Goal: Ask a question

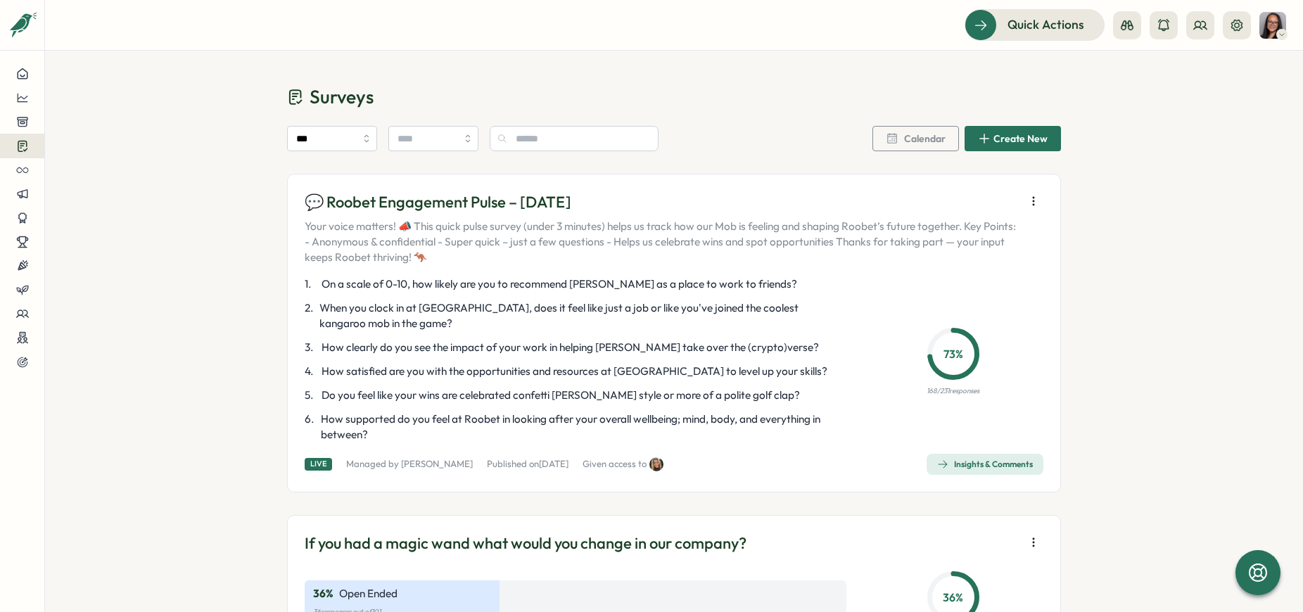
click at [1033, 200] on icon "button" at bounding box center [1033, 201] width 14 height 14
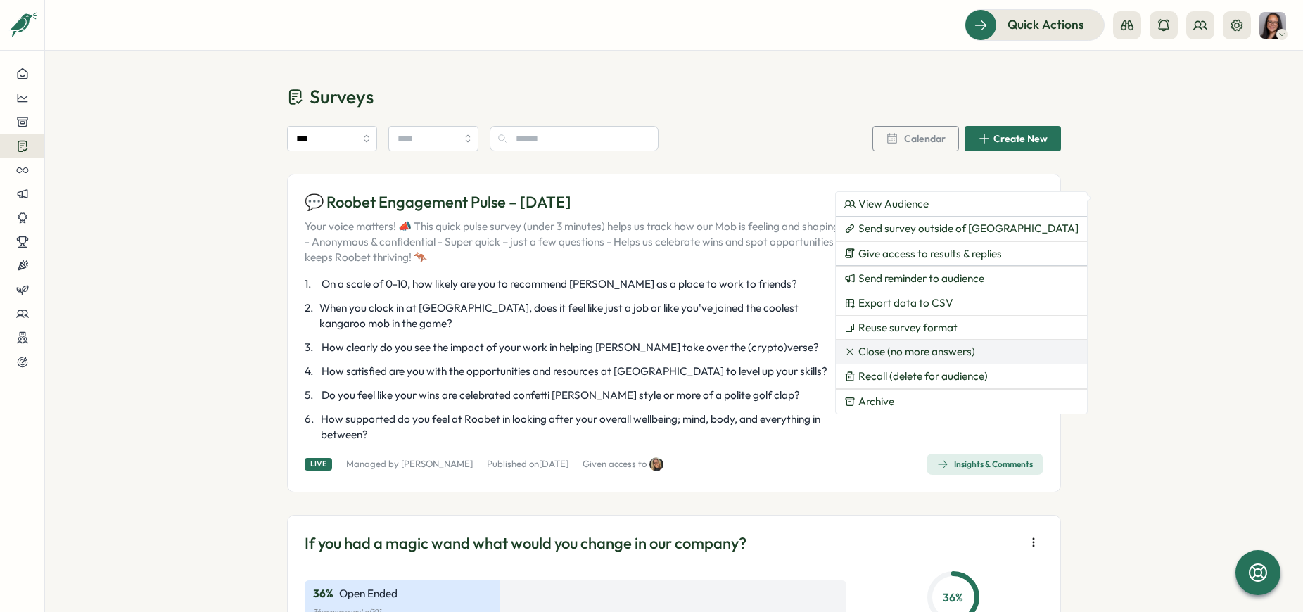
click at [913, 354] on span "Close (no more answers)" at bounding box center [916, 351] width 117 height 13
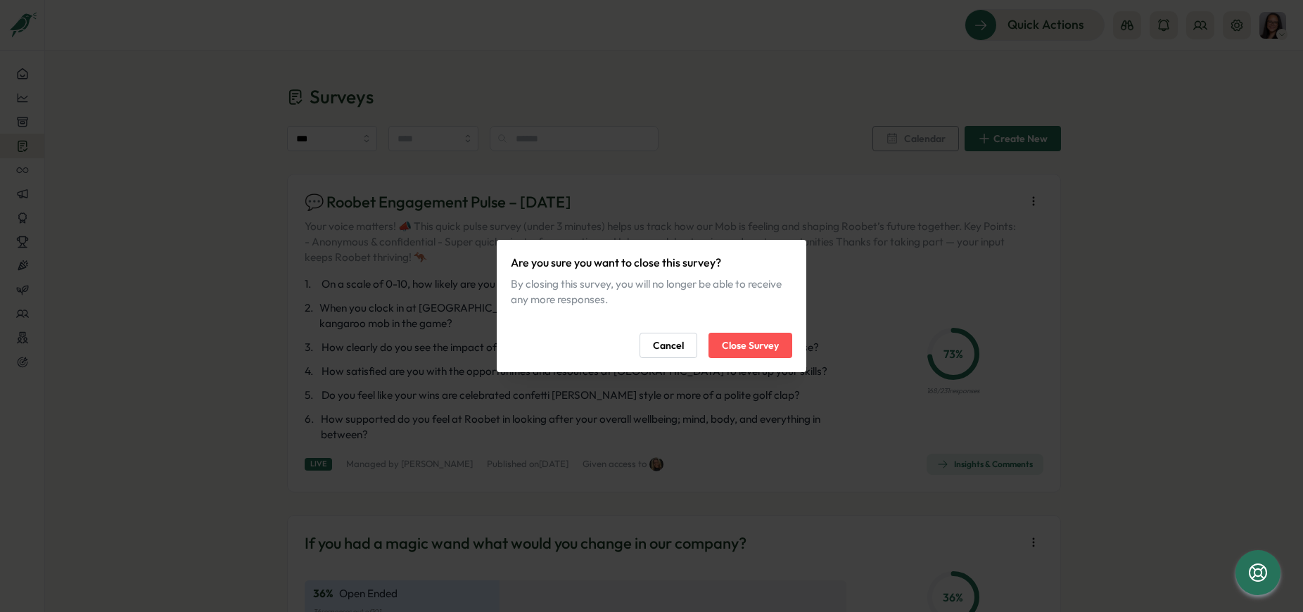
click at [756, 345] on span "Close Survey" at bounding box center [750, 345] width 57 height 24
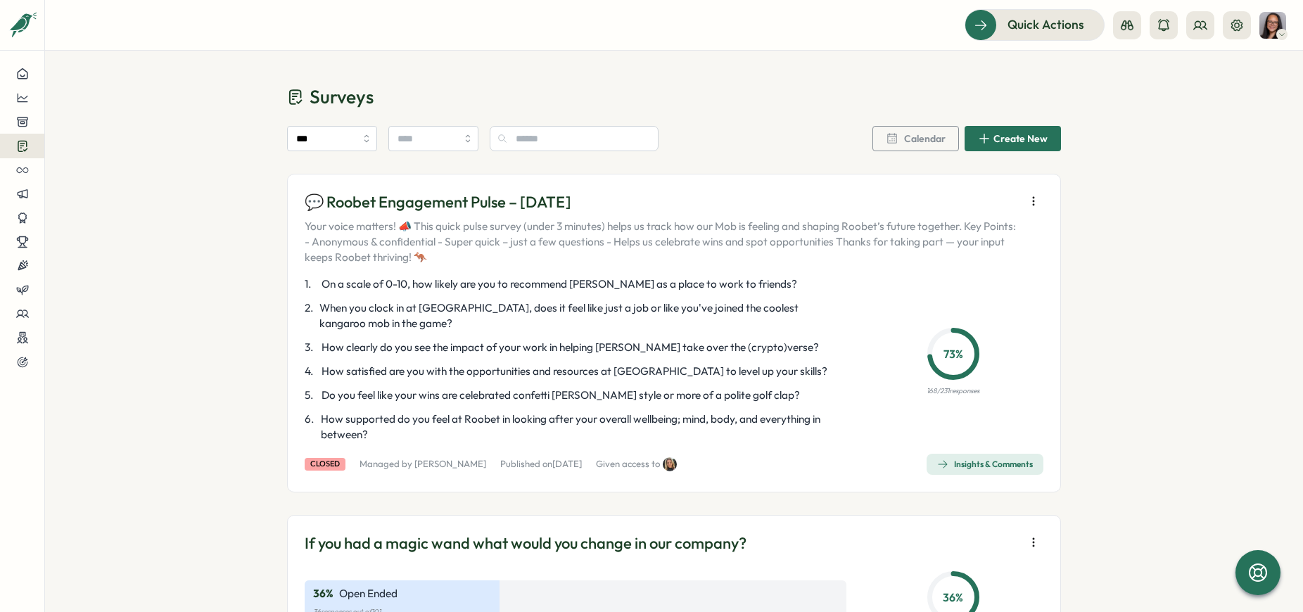
click at [1031, 203] on icon "button" at bounding box center [1033, 201] width 14 height 14
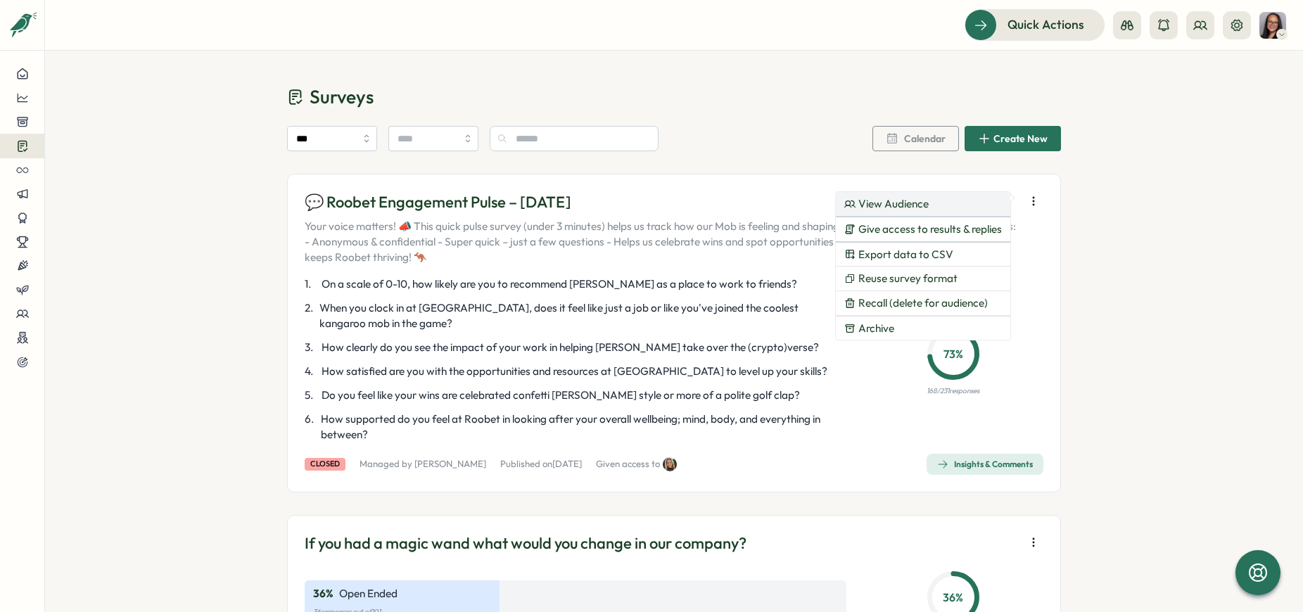
click at [938, 203] on button "View Audience" at bounding box center [923, 204] width 174 height 24
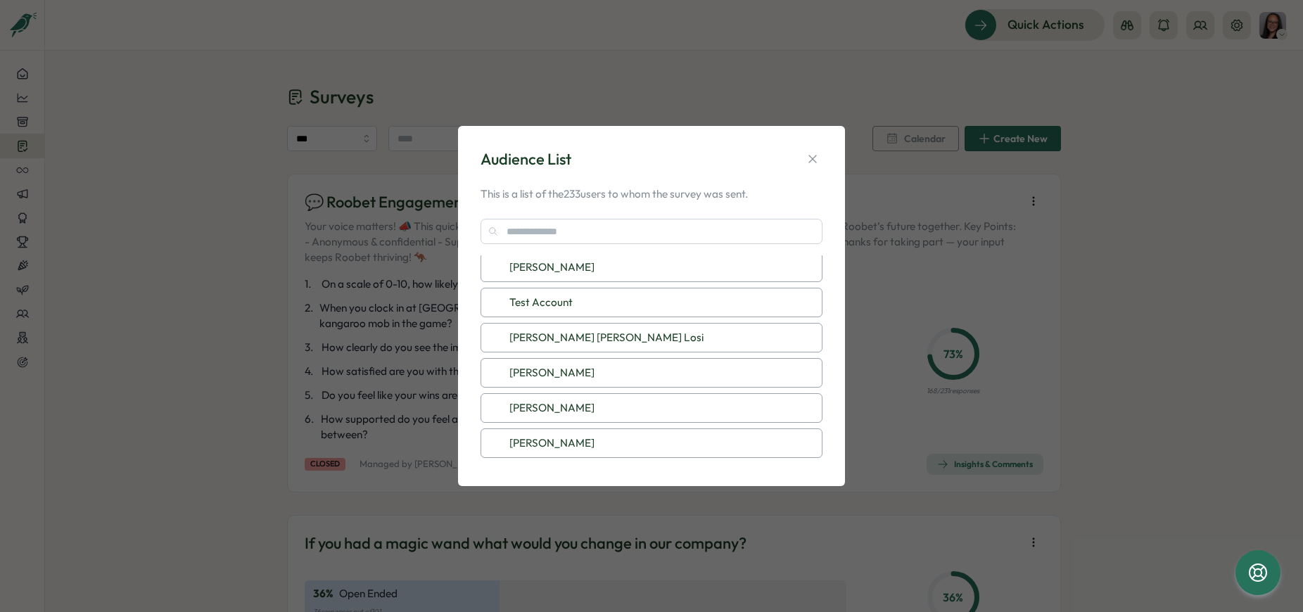
scroll to position [2024, 0]
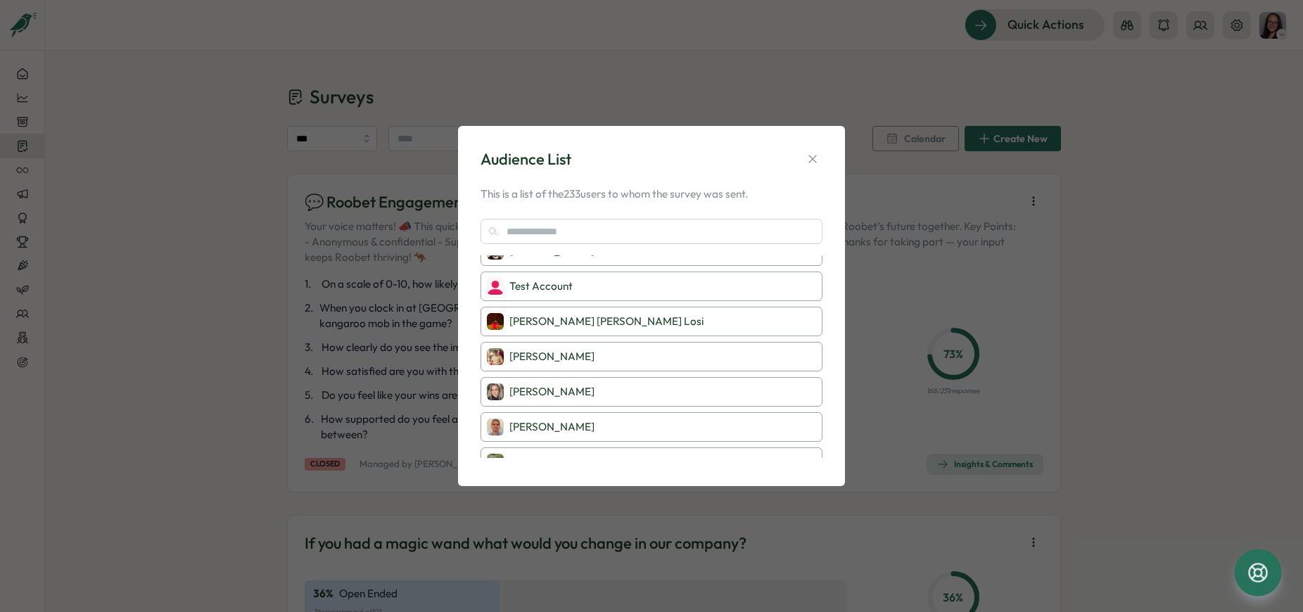
click at [1252, 564] on icon at bounding box center [1258, 573] width 24 height 24
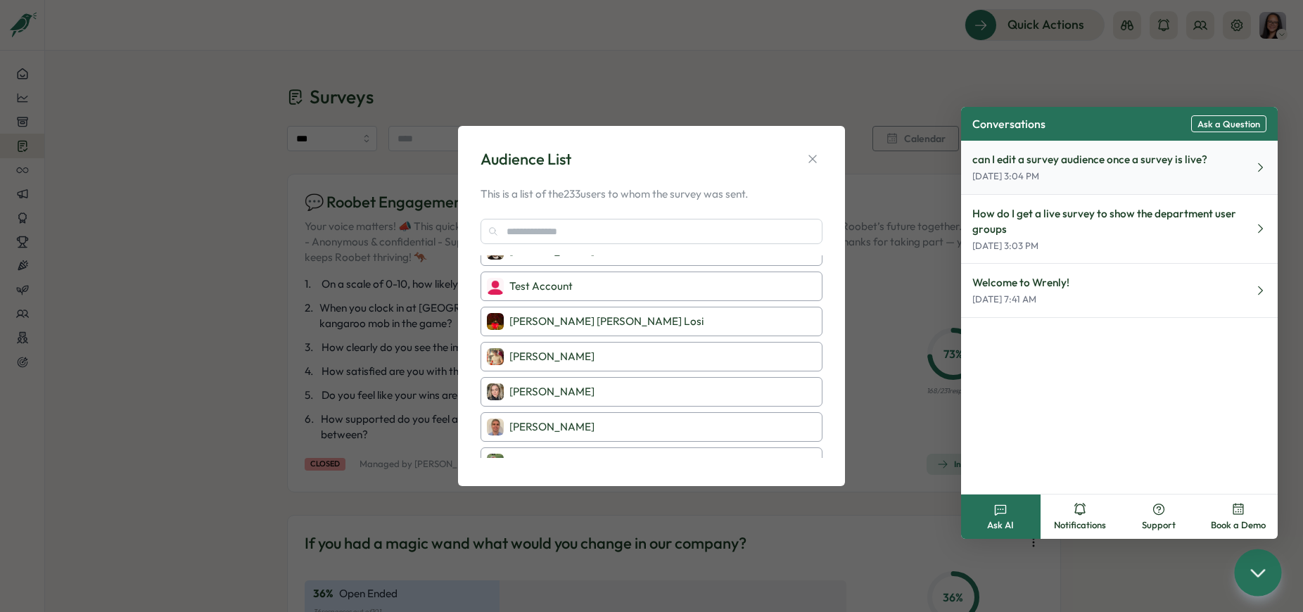
click at [1081, 174] on p "[DATE] 3:04 PM" at bounding box center [1089, 176] width 235 height 13
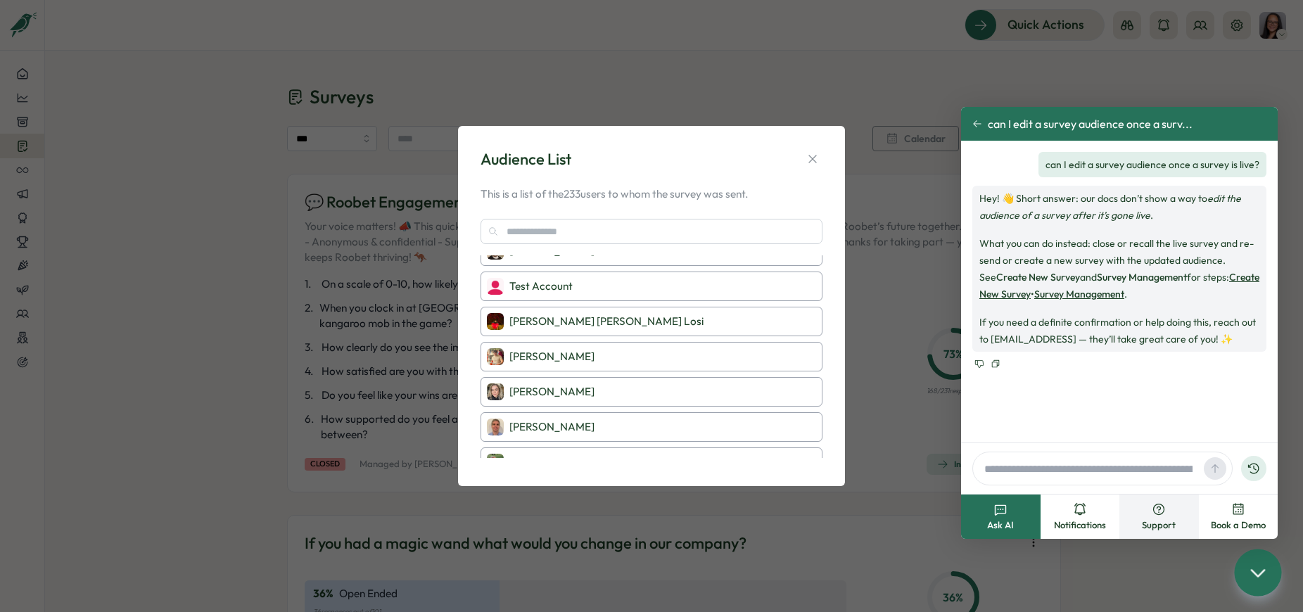
click at [1162, 514] on icon at bounding box center [1159, 509] width 14 height 14
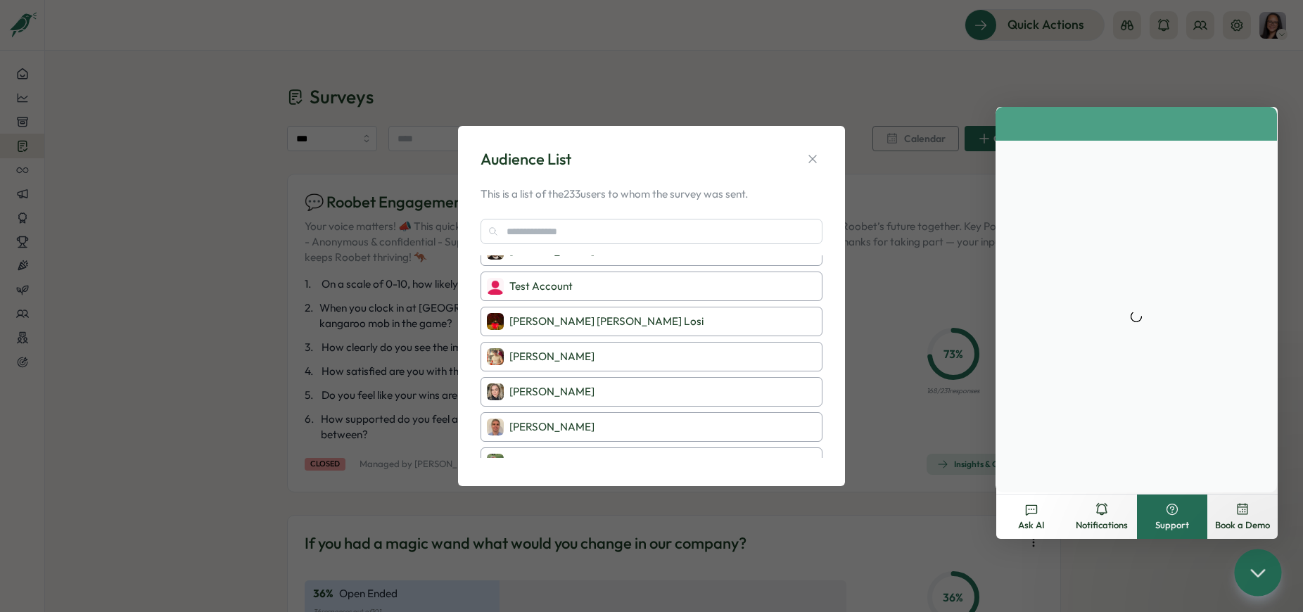
scroll to position [0, 0]
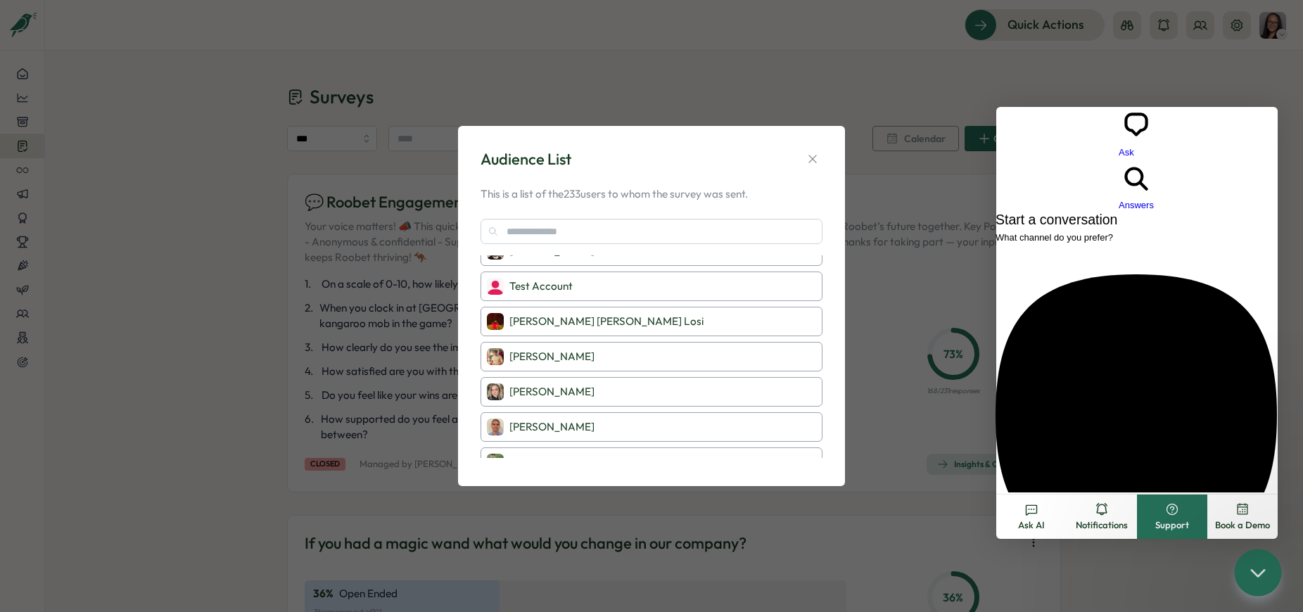
click at [1109, 595] on span "No time to wait around? We usually respond within a few hours" at bounding box center [1122, 600] width 255 height 11
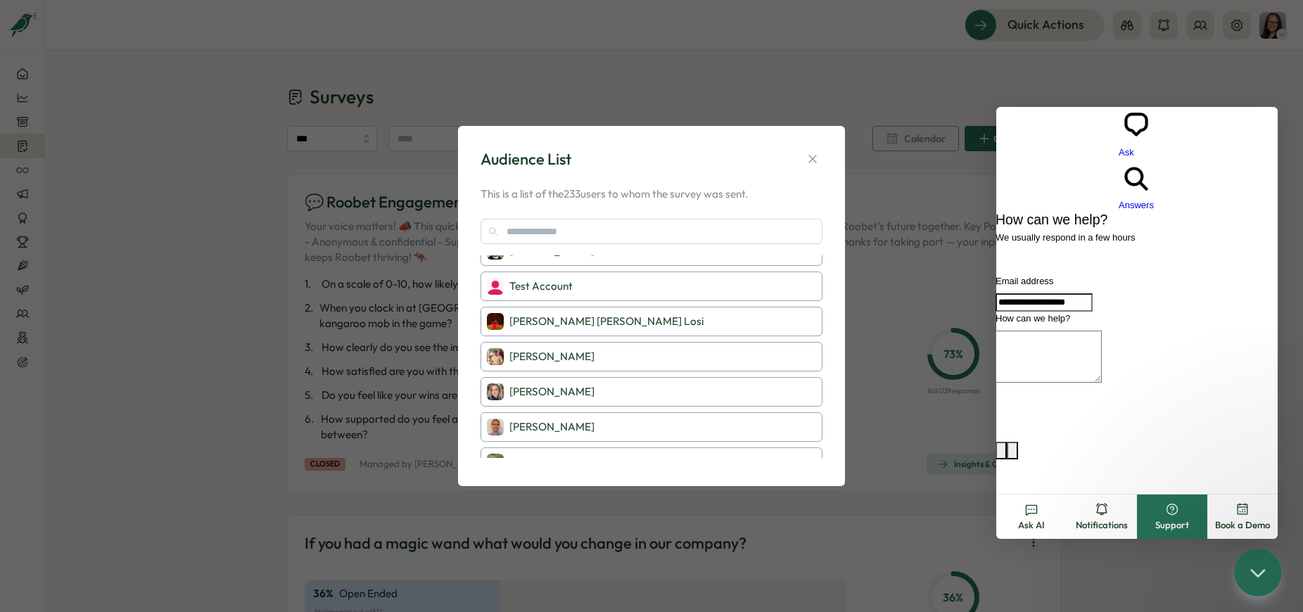
click at [1102, 331] on textarea "How can we help?" at bounding box center [1048, 357] width 106 height 52
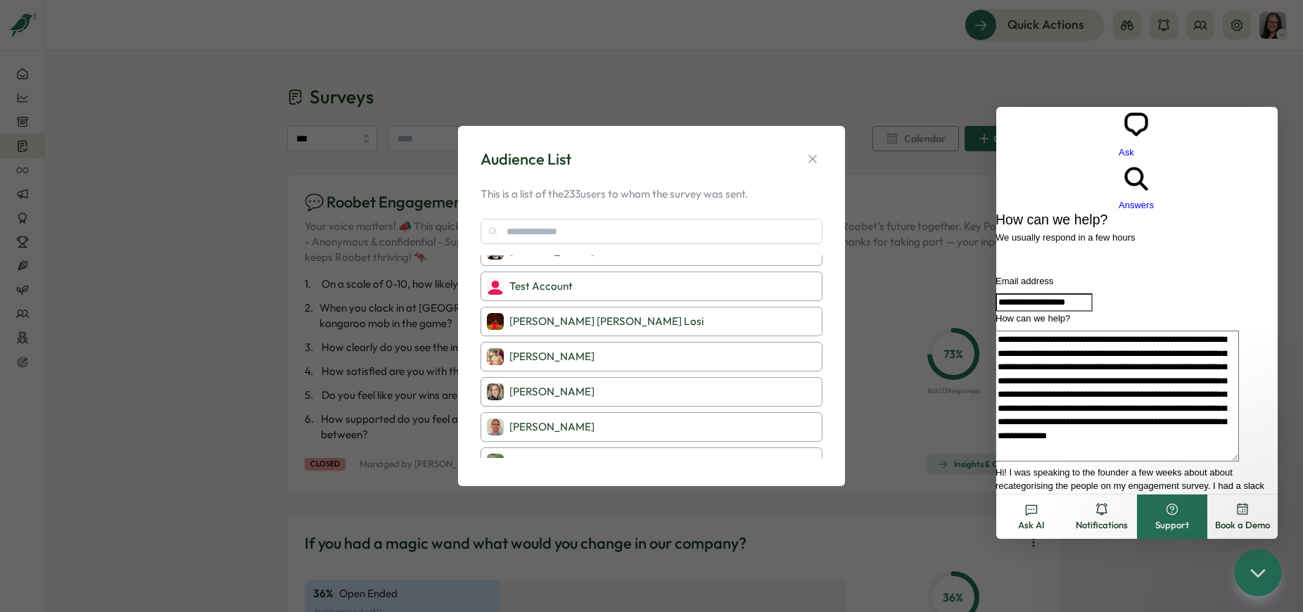
scroll to position [27, 0]
type textarea "**********"
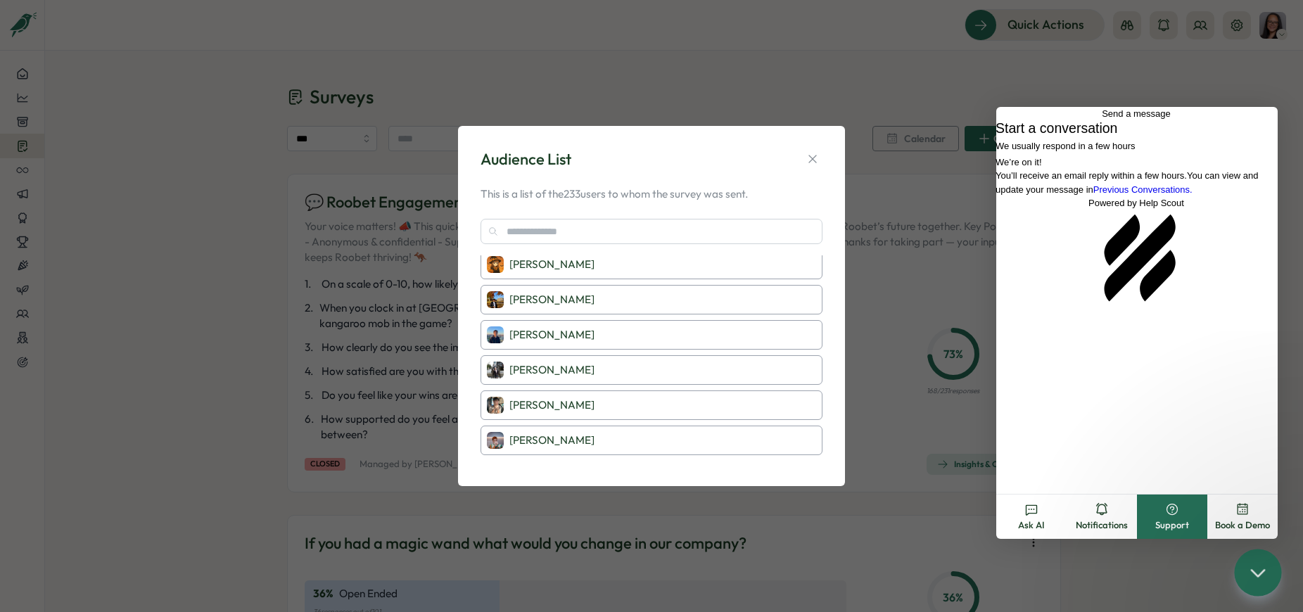
scroll to position [7987, 0]
click at [257, 307] on div "Audience List This is a list of the 233 users to whom the survey was sent. Hayl…" at bounding box center [651, 306] width 1303 height 612
click at [255, 298] on div "Audience List This is a list of the 233 users to whom the survey was sent. Hayl…" at bounding box center [651, 306] width 1303 height 612
click at [812, 162] on icon "button" at bounding box center [812, 159] width 14 height 14
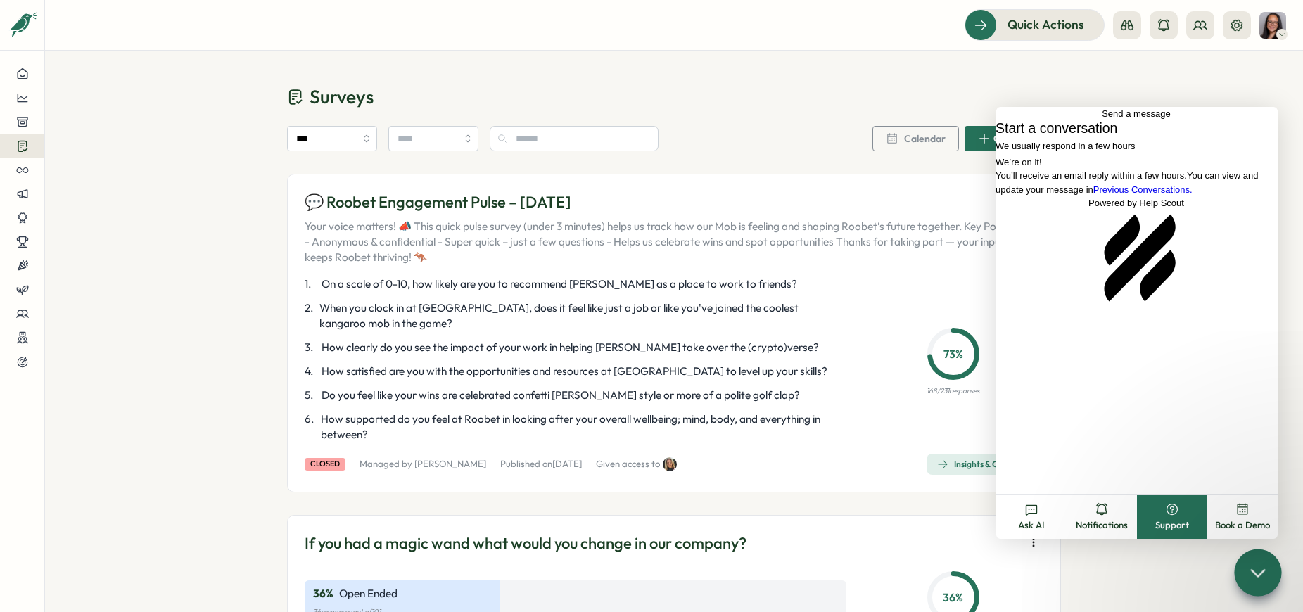
click at [1136, 195] on link "Previous Conversations ." at bounding box center [1142, 189] width 99 height 11
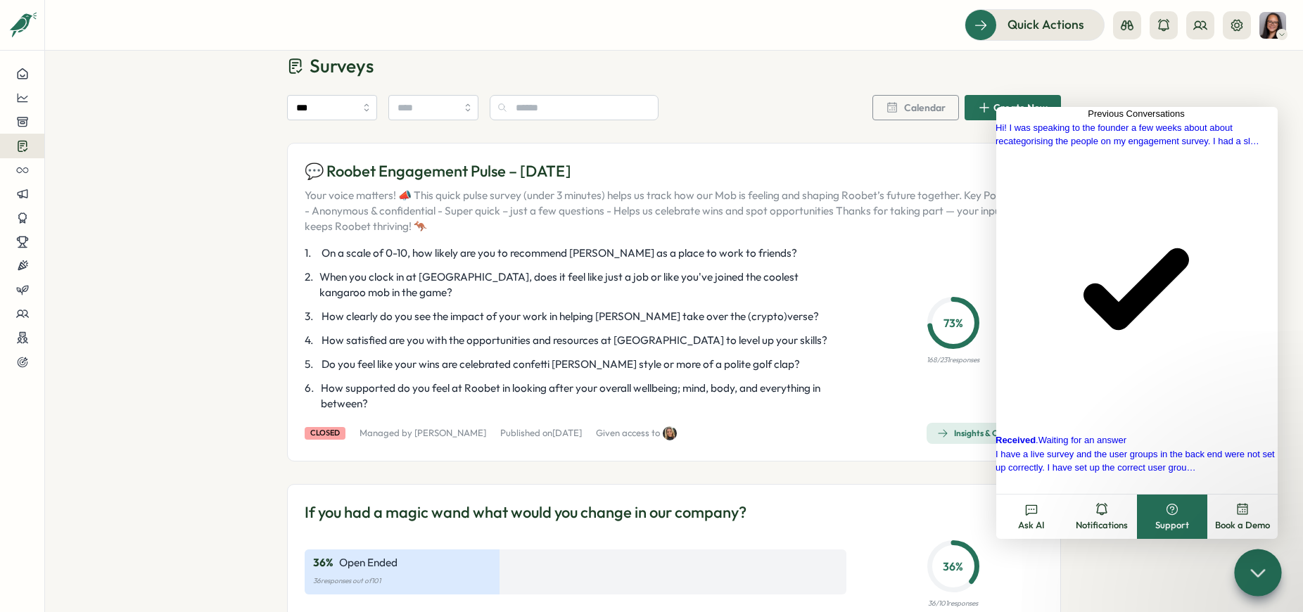
scroll to position [75, 0]
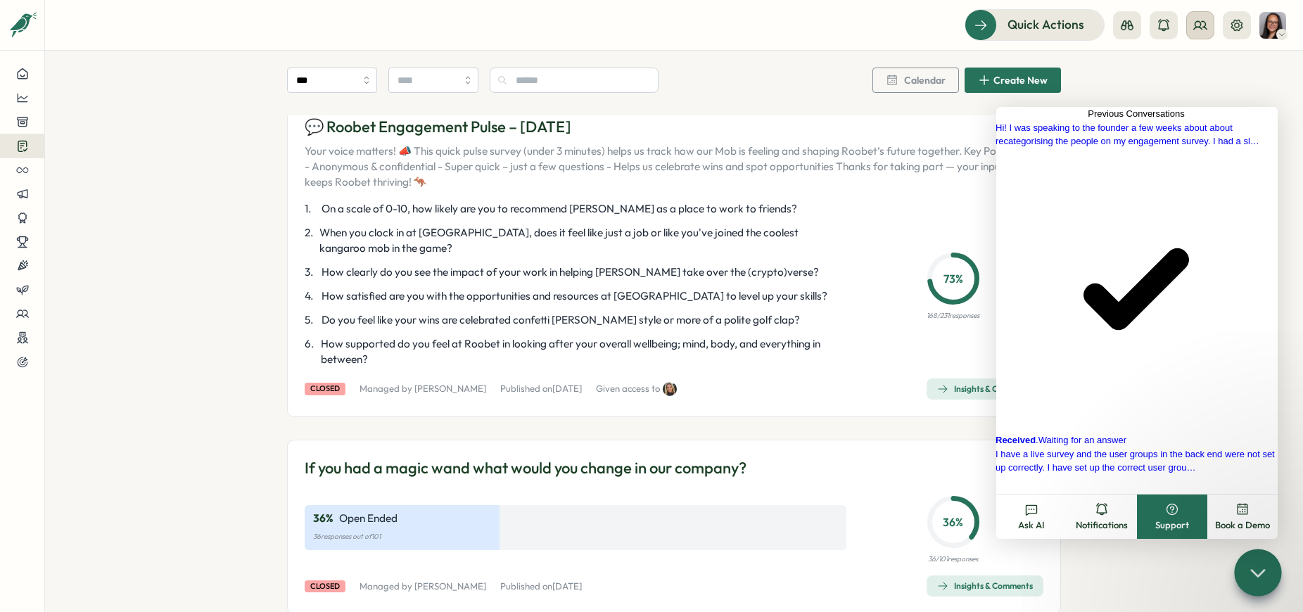
click at [1200, 30] on icon at bounding box center [1200, 25] width 14 height 14
click at [1198, 94] on div "User Groups" at bounding box center [1200, 96] width 89 height 15
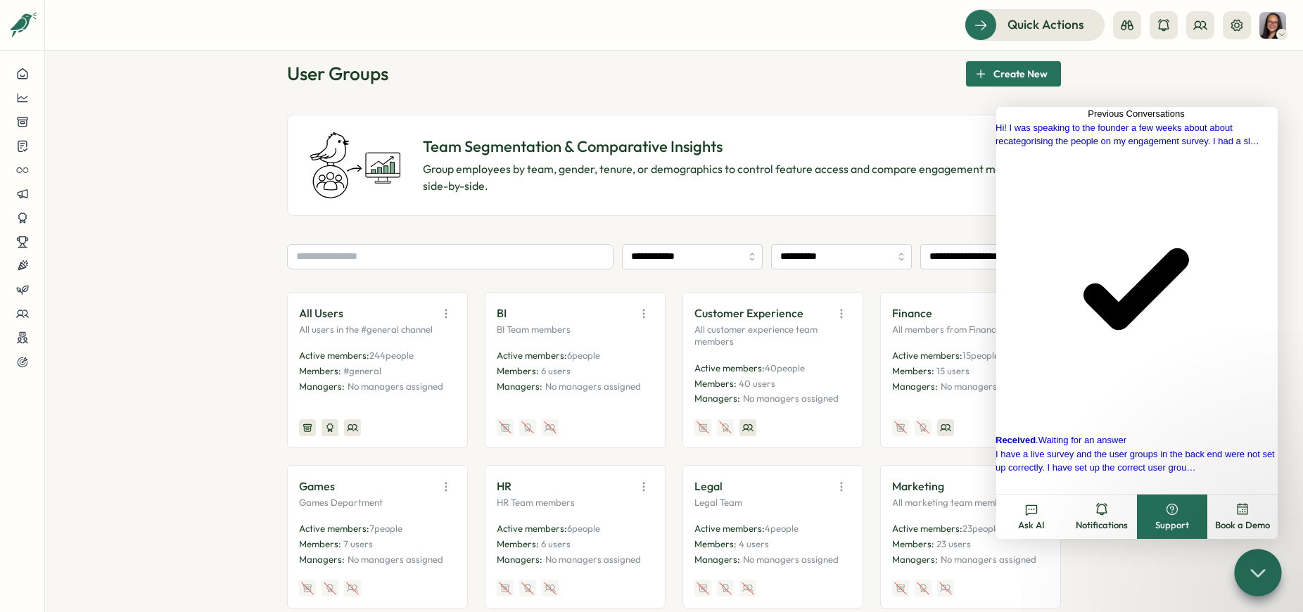
scroll to position [25, 0]
click at [841, 95] on div "**********" at bounding box center [674, 442] width 774 height 767
click at [1242, 572] on div at bounding box center [1257, 572] width 47 height 47
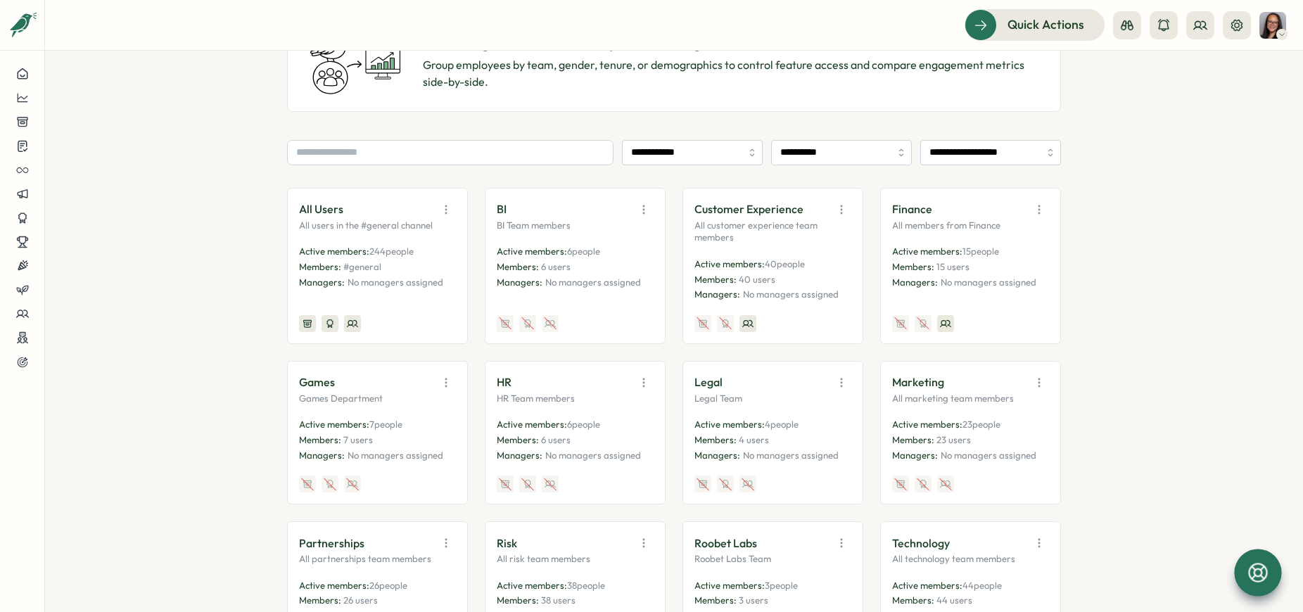
scroll to position [132, 0]
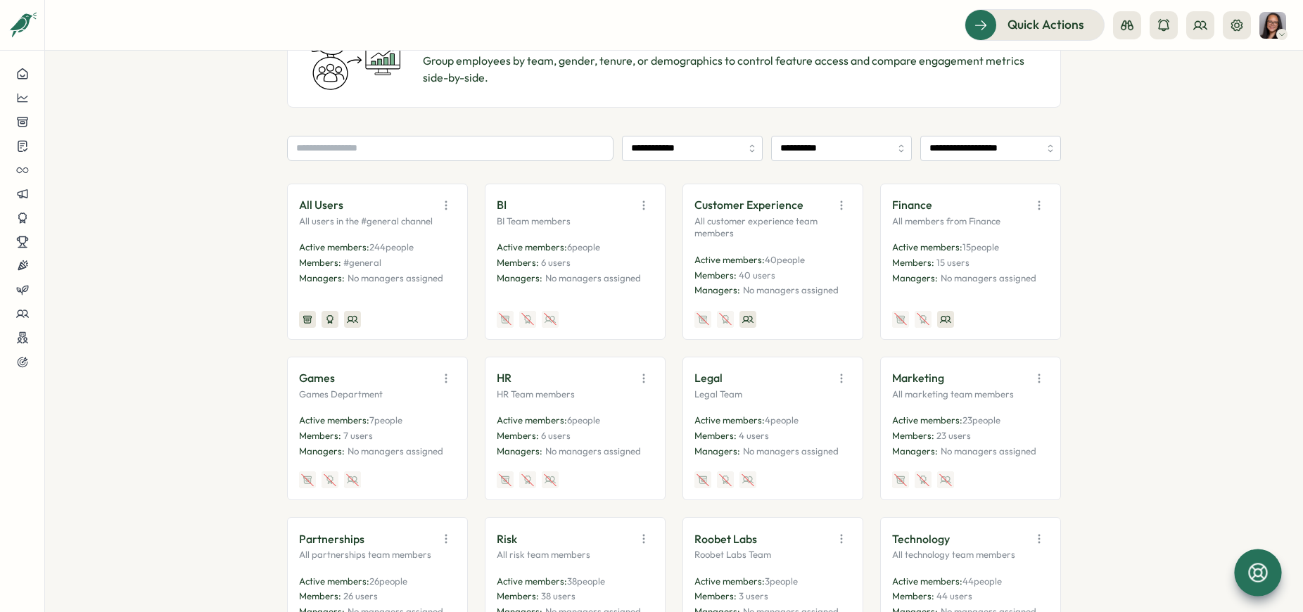
click at [423, 278] on p "No managers assigned" at bounding box center [396, 278] width 96 height 13
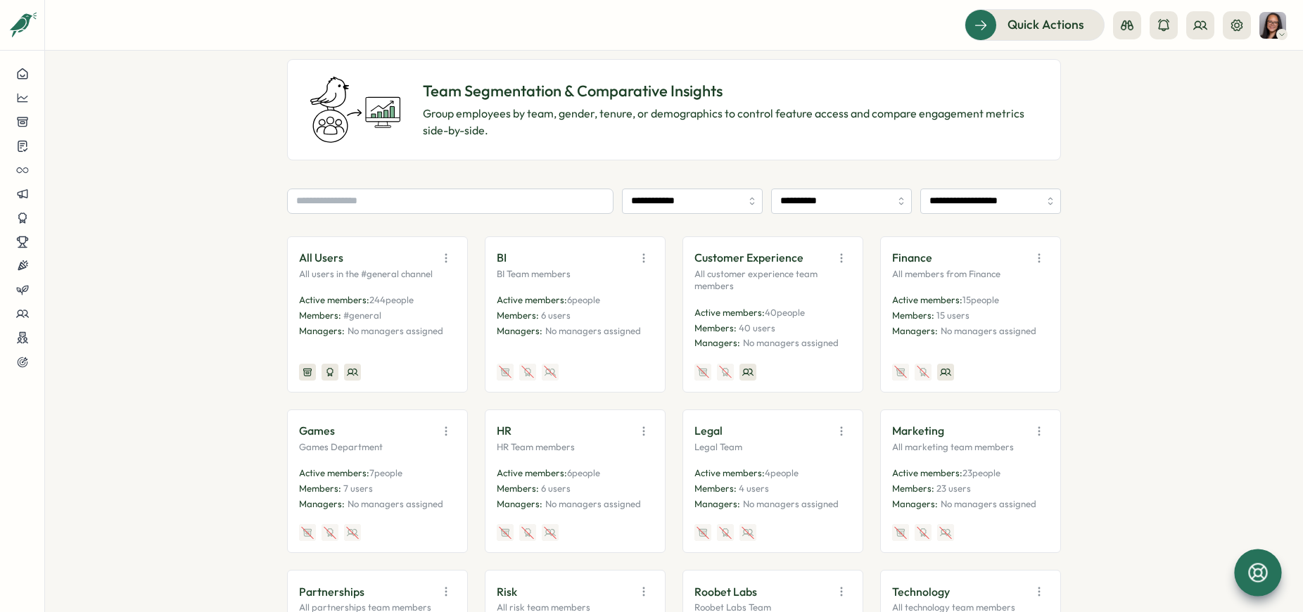
scroll to position [82, 0]
click at [547, 373] on div at bounding box center [550, 369] width 17 height 17
